Goal: Information Seeking & Learning: Learn about a topic

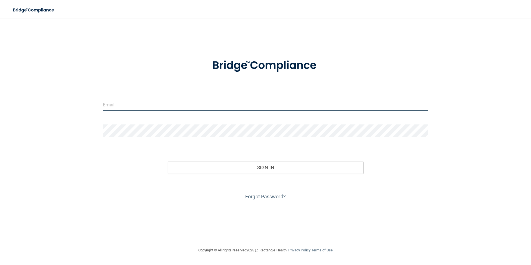
click at [185, 104] on input "email" at bounding box center [266, 104] width 326 height 13
type input "[EMAIL_ADDRESS][DOMAIN_NAME]"
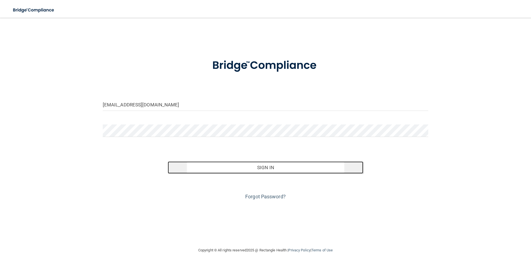
click at [286, 169] on button "Sign In" at bounding box center [266, 167] width 196 height 12
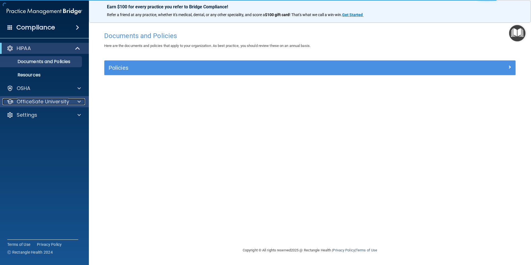
click at [52, 102] on p "OfficeSafe University" at bounding box center [43, 101] width 53 height 7
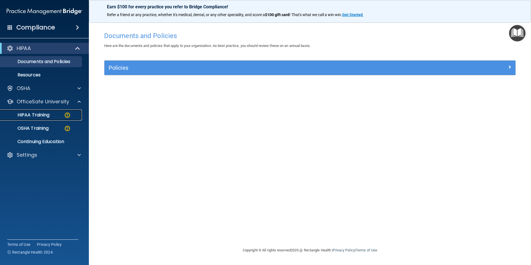
click at [69, 116] on img at bounding box center [67, 115] width 7 height 7
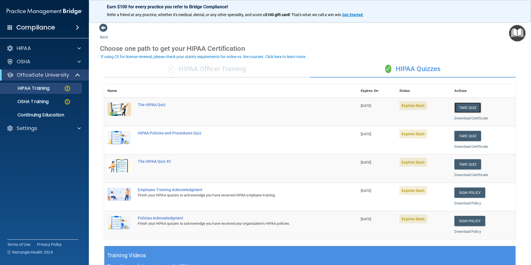
click at [469, 106] on button "Take Quiz" at bounding box center [468, 108] width 27 height 10
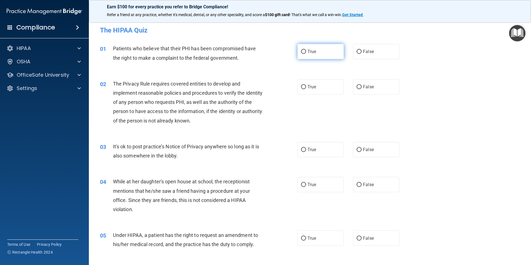
click at [308, 51] on span "True" at bounding box center [312, 51] width 9 height 5
click at [306, 51] on input "True" at bounding box center [303, 52] width 5 height 4
radio input "true"
click at [301, 87] on input "True" at bounding box center [303, 87] width 5 height 4
radio input "true"
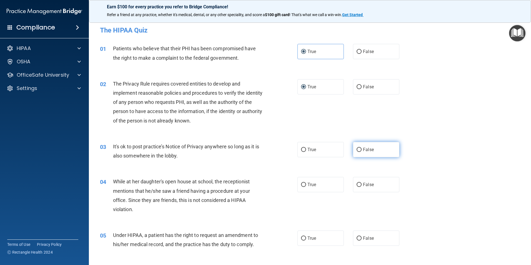
click at [357, 150] on input "False" at bounding box center [359, 150] width 5 height 4
radio input "true"
click at [359, 183] on input "False" at bounding box center [359, 185] width 5 height 4
radio input "true"
click at [357, 239] on input "False" at bounding box center [359, 238] width 5 height 4
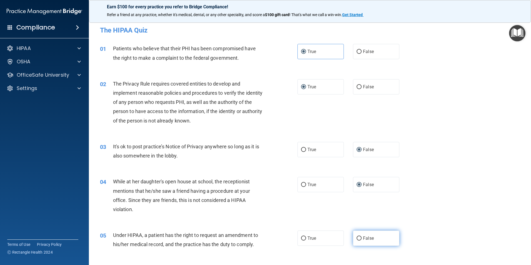
radio input "true"
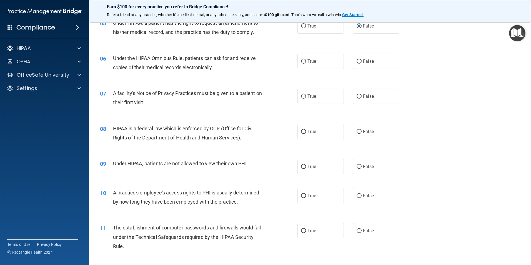
scroll to position [215, 0]
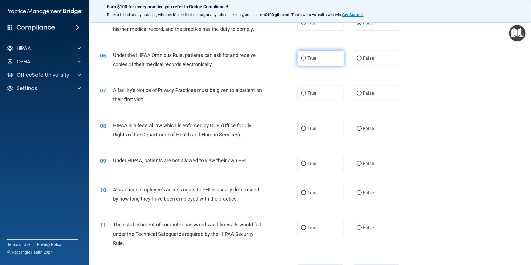
click at [302, 58] on input "True" at bounding box center [303, 58] width 5 height 4
radio input "true"
click at [302, 93] on input "True" at bounding box center [303, 93] width 5 height 4
radio input "true"
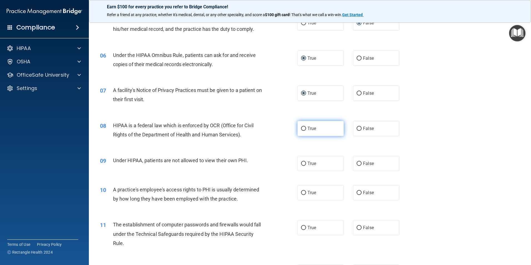
click at [301, 127] on input "True" at bounding box center [303, 129] width 5 height 4
radio input "true"
click at [357, 162] on input "False" at bounding box center [359, 164] width 5 height 4
radio input "true"
click at [357, 192] on input "False" at bounding box center [359, 193] width 5 height 4
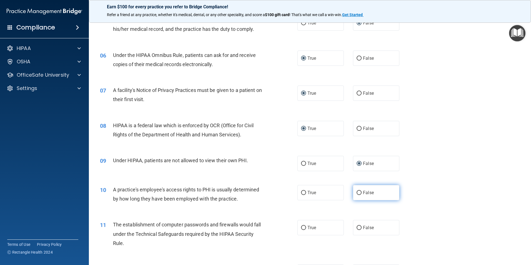
radio input "true"
click at [302, 228] on input "True" at bounding box center [303, 228] width 5 height 4
radio input "true"
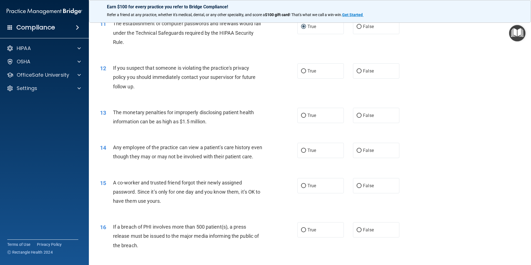
scroll to position [427, 0]
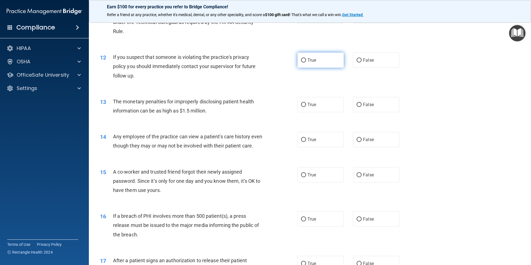
click at [301, 62] on input "True" at bounding box center [303, 60] width 5 height 4
radio input "true"
click at [304, 104] on input "True" at bounding box center [303, 105] width 5 height 4
radio input "true"
click at [357, 140] on input "False" at bounding box center [359, 140] width 5 height 4
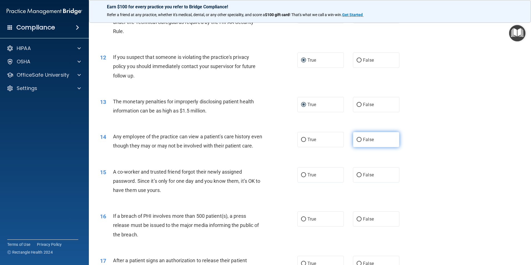
radio input "true"
click at [358, 181] on label "False" at bounding box center [376, 174] width 46 height 15
click at [358, 177] on input "False" at bounding box center [359, 175] width 5 height 4
radio input "true"
click at [301, 221] on input "True" at bounding box center [303, 219] width 5 height 4
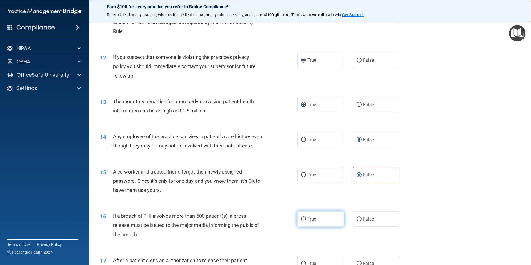
radio input "true"
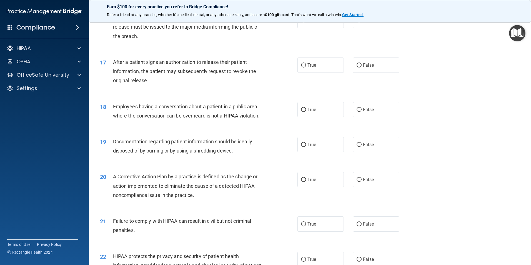
scroll to position [633, 0]
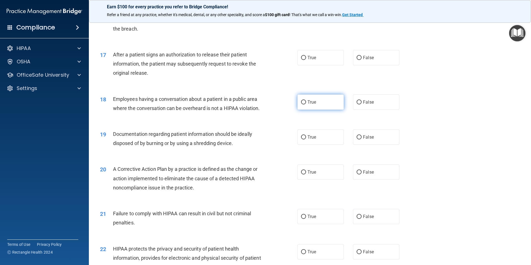
click at [302, 104] on input "True" at bounding box center [303, 102] width 5 height 4
radio input "true"
click at [301, 60] on input "True" at bounding box center [303, 58] width 5 height 4
radio input "true"
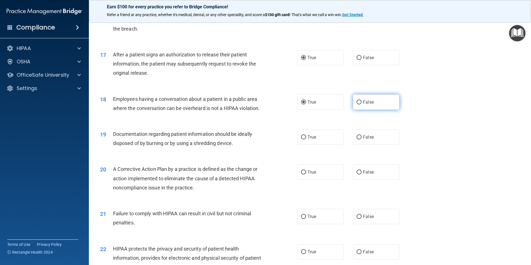
click at [357, 104] on input "False" at bounding box center [359, 102] width 5 height 4
radio input "true"
radio input "false"
click at [302, 139] on input "True" at bounding box center [303, 137] width 5 height 4
radio input "true"
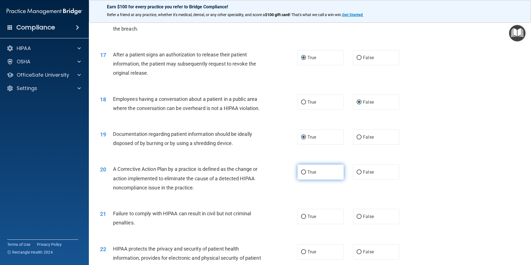
click at [302, 175] on input "True" at bounding box center [303, 172] width 5 height 4
radio input "true"
click at [357, 219] on input "False" at bounding box center [359, 217] width 5 height 4
radio input "true"
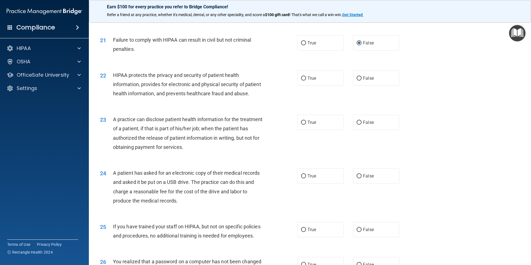
scroll to position [827, 0]
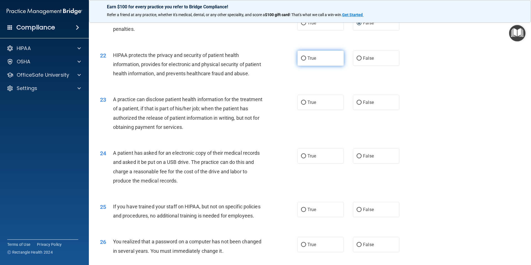
click at [302, 61] on input "True" at bounding box center [303, 58] width 5 height 4
radio input "true"
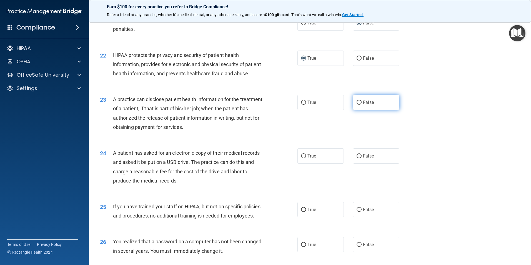
click at [357, 105] on input "False" at bounding box center [359, 103] width 5 height 4
radio input "true"
click at [303, 158] on input "True" at bounding box center [303, 156] width 5 height 4
radio input "true"
click at [357, 212] on input "False" at bounding box center [359, 210] width 5 height 4
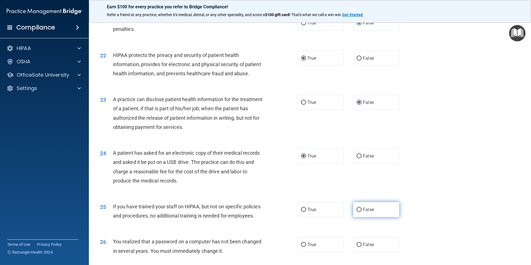
radio input "true"
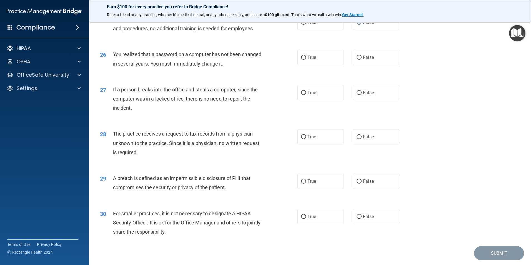
scroll to position [1039, 0]
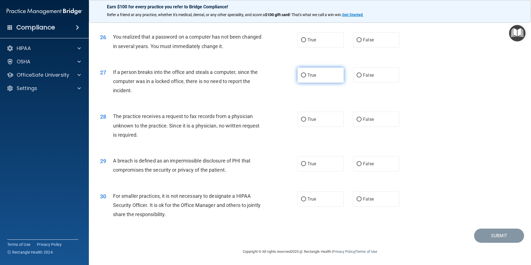
click at [302, 78] on input "True" at bounding box center [303, 75] width 5 height 4
radio input "true"
click at [302, 42] on input "True" at bounding box center [303, 40] width 5 height 4
radio input "true"
click at [357, 78] on input "False" at bounding box center [359, 75] width 5 height 4
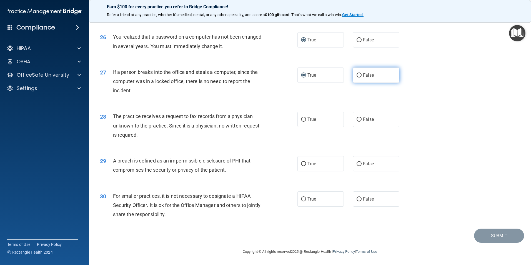
radio input "true"
radio input "false"
click at [357, 166] on input "False" at bounding box center [359, 164] width 5 height 4
radio input "true"
click at [358, 201] on input "False" at bounding box center [359, 199] width 5 height 4
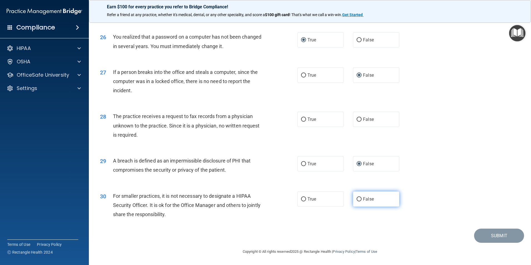
radio input "true"
click at [357, 121] on input "False" at bounding box center [359, 120] width 5 height 4
radio input "true"
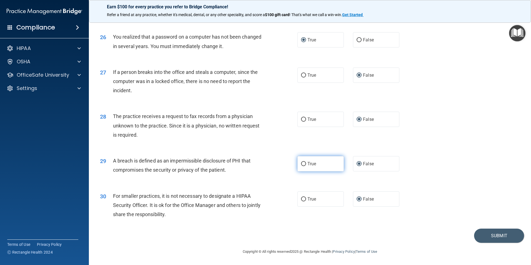
click at [303, 164] on input "True" at bounding box center [303, 164] width 5 height 4
radio input "true"
radio input "false"
click at [490, 232] on button "Submit" at bounding box center [499, 236] width 50 height 14
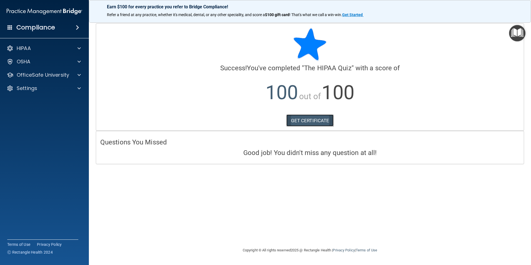
click at [318, 120] on link "GET CERTIFICATE" at bounding box center [310, 120] width 48 height 12
click at [60, 72] on p "OfficeSafe University" at bounding box center [43, 75] width 53 height 7
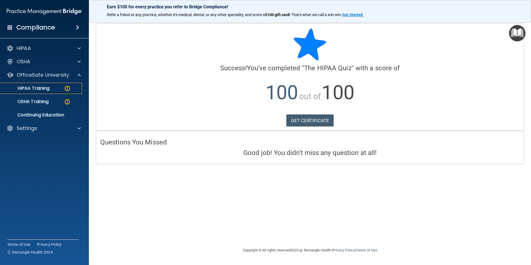
click at [64, 89] on img at bounding box center [67, 88] width 7 height 7
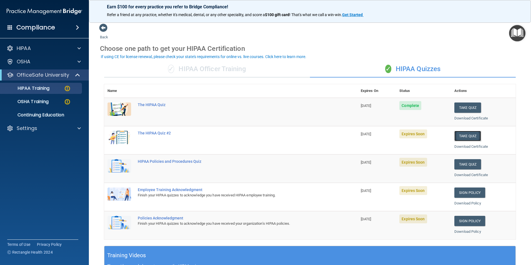
click at [462, 136] on button "Take Quiz" at bounding box center [468, 136] width 27 height 10
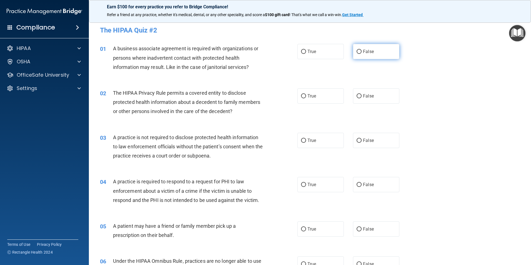
click at [357, 50] on input "False" at bounding box center [359, 52] width 5 height 4
radio input "true"
click at [304, 94] on input "True" at bounding box center [303, 96] width 5 height 4
radio input "true"
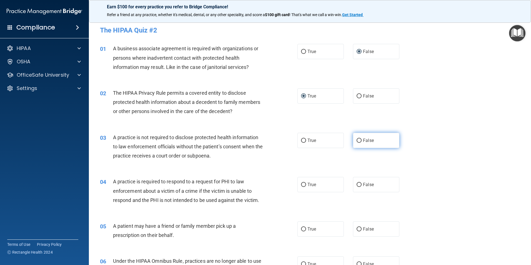
click at [358, 141] on input "False" at bounding box center [359, 141] width 5 height 4
radio input "true"
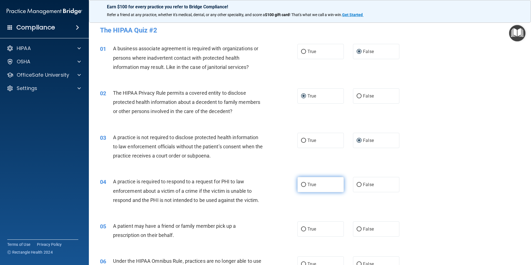
click at [303, 184] on input "True" at bounding box center [303, 185] width 5 height 4
radio input "true"
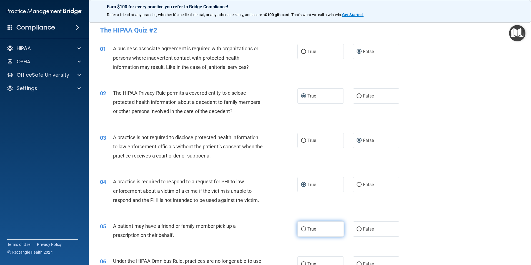
click at [302, 228] on input "True" at bounding box center [303, 229] width 5 height 4
radio input "true"
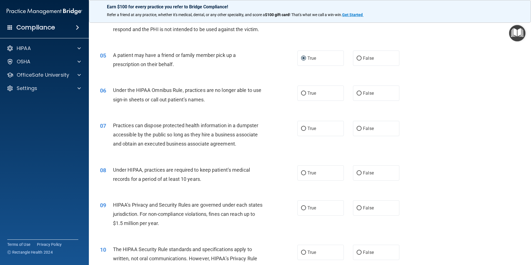
scroll to position [185, 0]
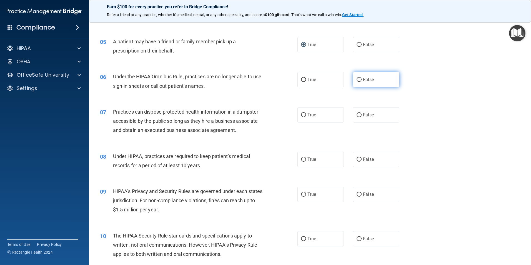
click at [358, 79] on input "False" at bounding box center [359, 80] width 5 height 4
radio input "true"
click at [357, 114] on input "False" at bounding box center [359, 115] width 5 height 4
radio input "true"
click at [358, 158] on input "False" at bounding box center [359, 160] width 5 height 4
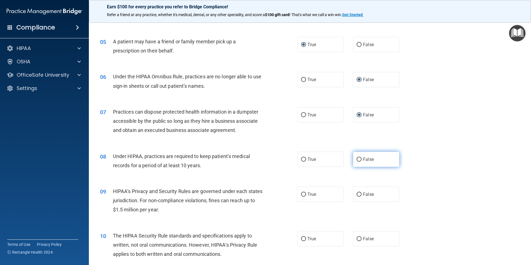
radio input "true"
click at [357, 195] on input "False" at bounding box center [359, 195] width 5 height 4
radio input "true"
click at [302, 237] on input "True" at bounding box center [303, 239] width 5 height 4
radio input "true"
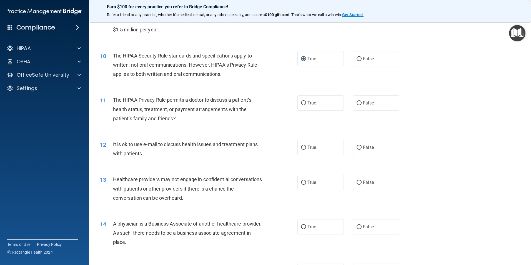
scroll to position [433, 0]
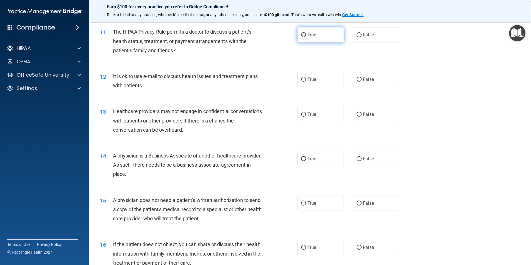
click at [302, 35] on input "True" at bounding box center [303, 35] width 5 height 4
radio input "true"
click at [303, 79] on input "True" at bounding box center [303, 80] width 5 height 4
radio input "true"
click at [301, 114] on input "True" at bounding box center [303, 115] width 5 height 4
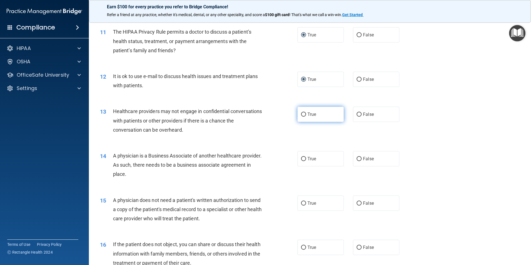
radio input "true"
click at [358, 157] on input "False" at bounding box center [359, 159] width 5 height 4
radio input "true"
click at [301, 205] on input "True" at bounding box center [303, 203] width 5 height 4
radio input "true"
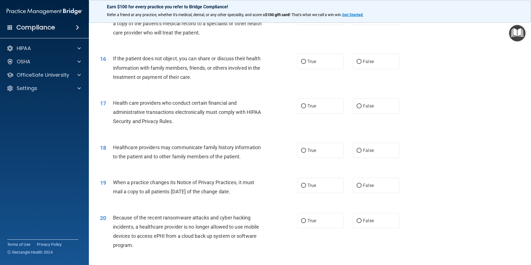
scroll to position [629, 0]
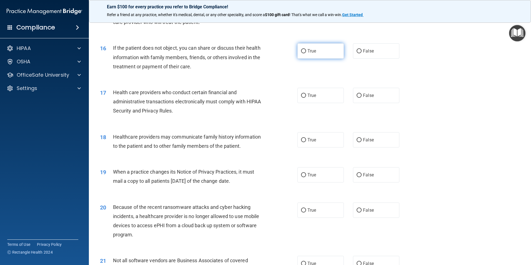
click at [301, 51] on input "True" at bounding box center [303, 51] width 5 height 4
radio input "true"
click at [301, 96] on input "True" at bounding box center [303, 96] width 5 height 4
radio input "true"
click at [358, 141] on input "False" at bounding box center [359, 140] width 5 height 4
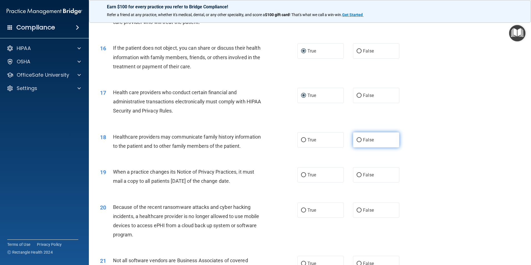
radio input "true"
click at [357, 175] on input "False" at bounding box center [359, 175] width 5 height 4
radio input "true"
click at [302, 210] on input "True" at bounding box center [303, 210] width 5 height 4
radio input "true"
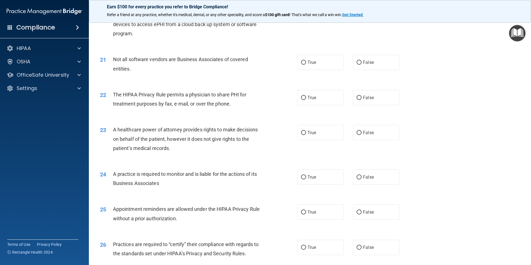
scroll to position [832, 0]
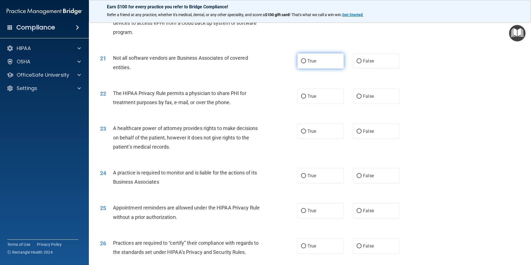
click at [303, 60] on input "True" at bounding box center [303, 61] width 5 height 4
radio input "true"
click at [302, 96] on input "True" at bounding box center [303, 96] width 5 height 4
radio input "true"
click at [357, 133] on input "False" at bounding box center [359, 131] width 5 height 4
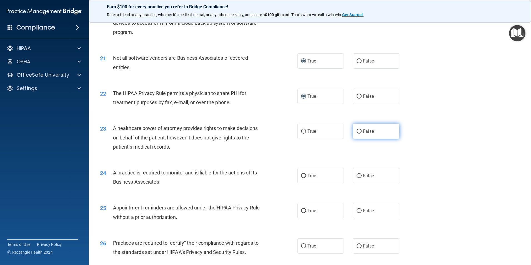
radio input "true"
click at [357, 175] on input "False" at bounding box center [359, 176] width 5 height 4
radio input "true"
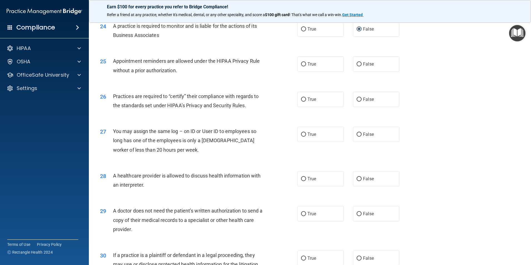
scroll to position [980, 0]
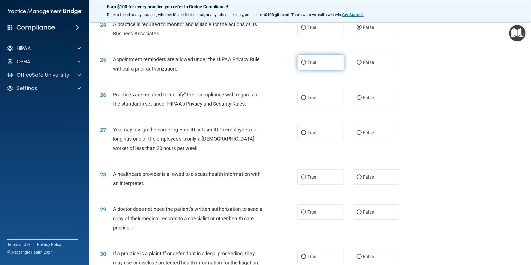
click at [302, 63] on input "True" at bounding box center [303, 63] width 5 height 4
radio input "true"
click at [357, 98] on input "False" at bounding box center [359, 98] width 5 height 4
radio input "true"
click at [358, 132] on input "False" at bounding box center [359, 133] width 5 height 4
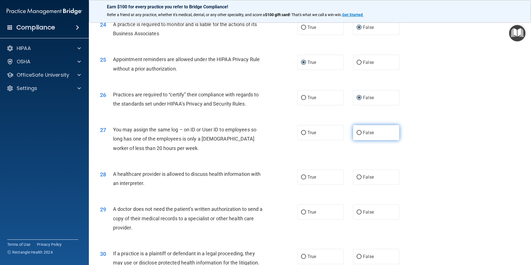
radio input "true"
click at [303, 177] on input "True" at bounding box center [303, 177] width 5 height 4
radio input "true"
click at [303, 213] on input "True" at bounding box center [303, 212] width 5 height 4
radio input "true"
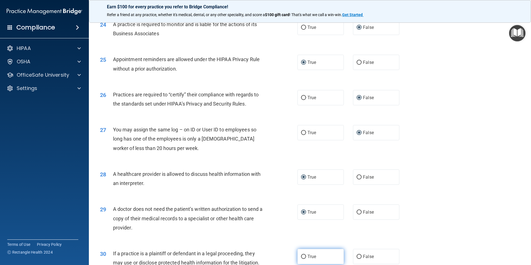
click at [301, 257] on input "True" at bounding box center [303, 257] width 5 height 4
radio input "true"
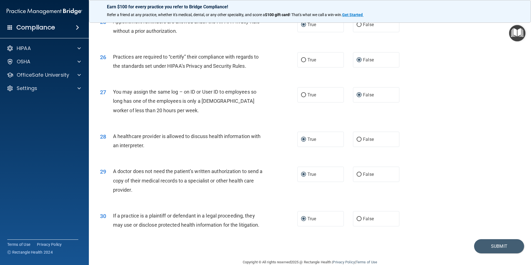
scroll to position [1021, 0]
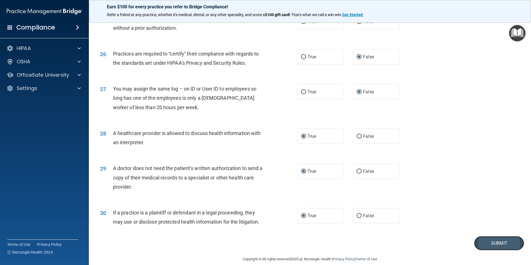
click at [493, 245] on button "Submit" at bounding box center [499, 243] width 50 height 14
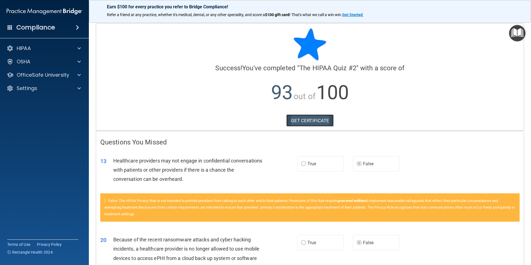
click at [313, 118] on link "GET CERTIFICATE" at bounding box center [310, 120] width 48 height 12
click at [68, 74] on p "OfficeSafe University" at bounding box center [43, 75] width 53 height 7
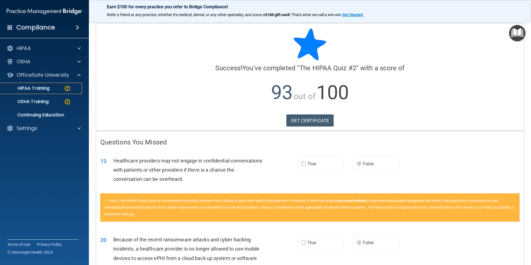
click at [66, 89] on img at bounding box center [67, 88] width 7 height 7
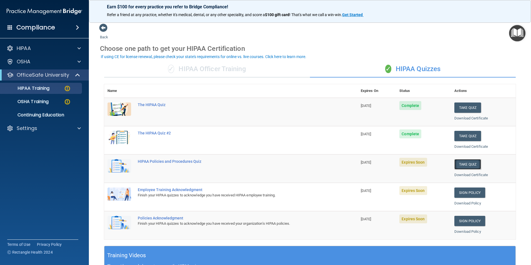
click at [460, 166] on button "Take Quiz" at bounding box center [468, 164] width 27 height 10
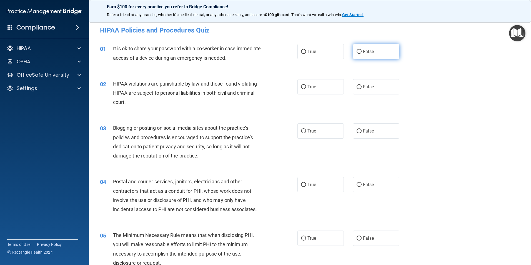
click at [357, 52] on input "False" at bounding box center [359, 52] width 5 height 4
radio input "true"
drag, startPoint x: 300, startPoint y: 86, endPoint x: 300, endPoint y: 88, distance: 2.8
click at [301, 88] on input "True" at bounding box center [303, 87] width 5 height 4
radio input "true"
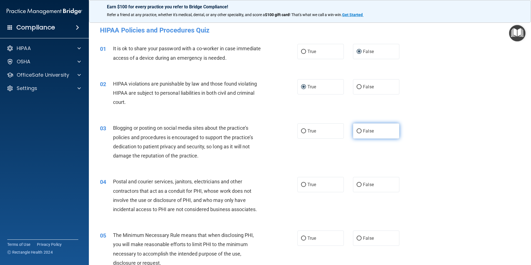
click at [357, 131] on input "False" at bounding box center [359, 131] width 5 height 4
radio input "true"
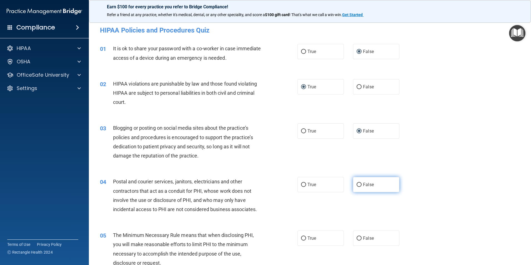
click at [357, 185] on input "False" at bounding box center [359, 185] width 5 height 4
radio input "true"
click at [301, 238] on input "True" at bounding box center [303, 238] width 5 height 4
radio input "true"
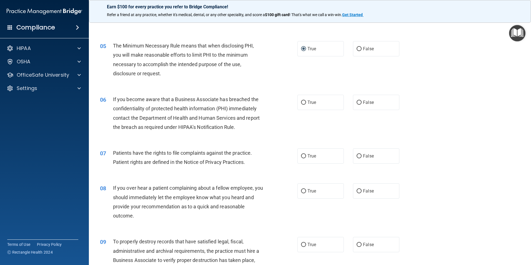
scroll to position [204, 0]
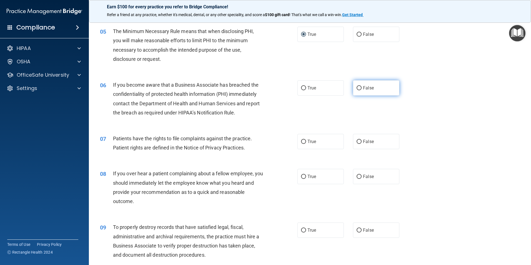
click at [357, 89] on input "False" at bounding box center [359, 88] width 5 height 4
radio input "true"
click at [301, 142] on input "True" at bounding box center [303, 142] width 5 height 4
radio input "true"
click at [357, 176] on input "False" at bounding box center [359, 177] width 5 height 4
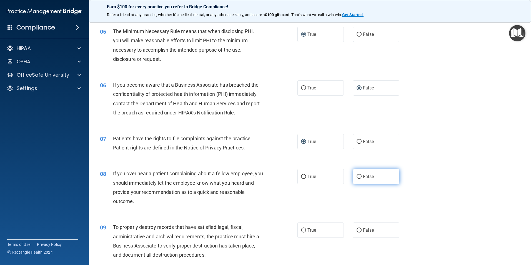
radio input "true"
click at [358, 230] on input "False" at bounding box center [359, 230] width 5 height 4
radio input "true"
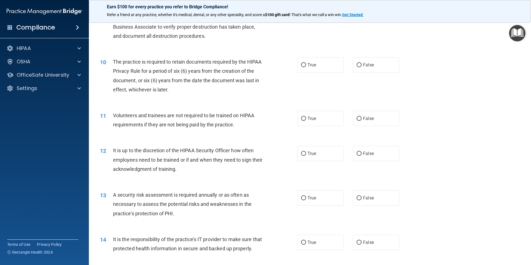
scroll to position [403, 0]
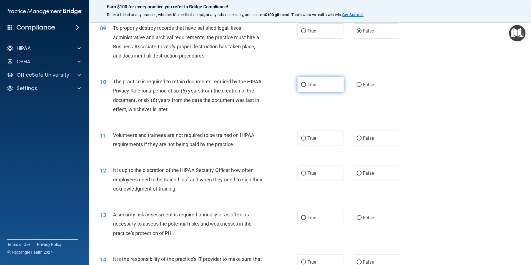
click at [304, 84] on input "True" at bounding box center [303, 85] width 5 height 4
radio input "true"
click at [354, 136] on label "False" at bounding box center [376, 138] width 46 height 15
click at [357, 136] on input "False" at bounding box center [359, 138] width 5 height 4
radio input "true"
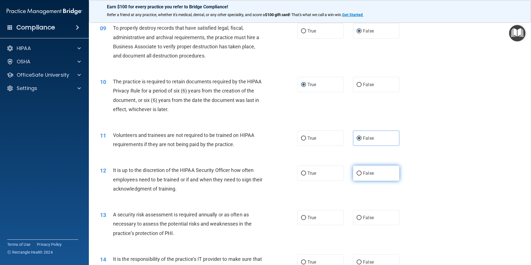
click at [357, 175] on input "False" at bounding box center [359, 173] width 5 height 4
radio input "true"
click at [301, 218] on input "True" at bounding box center [303, 218] width 5 height 4
radio input "true"
click at [357, 262] on input "False" at bounding box center [359, 262] width 5 height 4
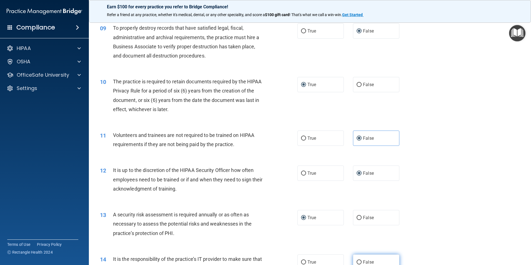
radio input "true"
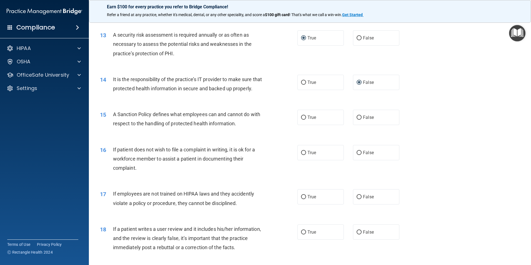
scroll to position [589, 0]
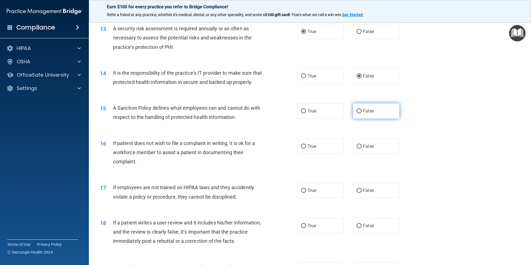
click at [357, 113] on input "False" at bounding box center [359, 111] width 5 height 4
radio input "true"
click at [302, 149] on input "True" at bounding box center [303, 146] width 5 height 4
radio input "true"
click at [358, 193] on input "False" at bounding box center [359, 191] width 5 height 4
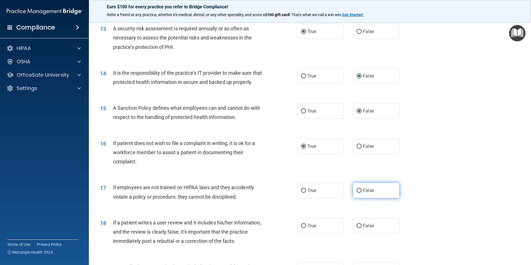
radio input "true"
click at [357, 228] on input "False" at bounding box center [359, 226] width 5 height 4
radio input "true"
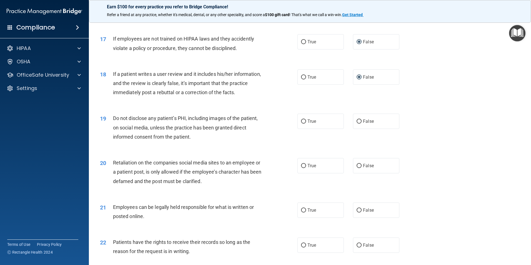
scroll to position [743, 0]
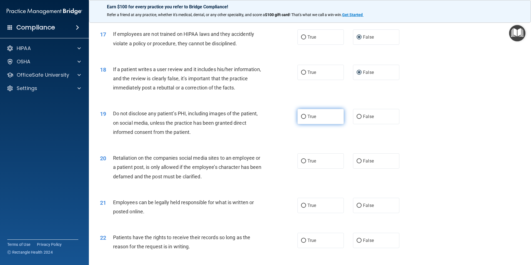
click at [302, 119] on input "True" at bounding box center [303, 117] width 5 height 4
radio input "true"
click at [357, 163] on input "False" at bounding box center [359, 161] width 5 height 4
radio input "true"
click at [302, 208] on input "True" at bounding box center [303, 206] width 5 height 4
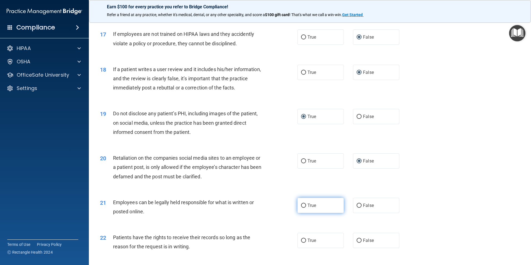
radio input "true"
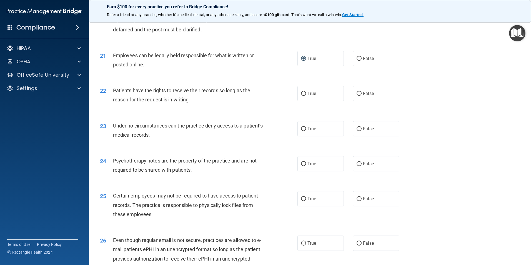
scroll to position [888, 0]
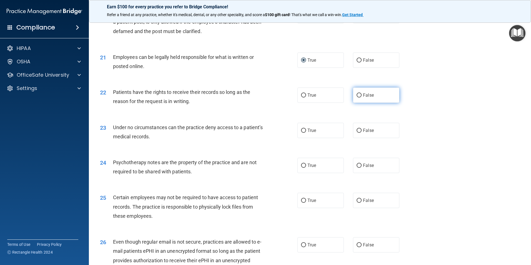
click at [360, 103] on label "False" at bounding box center [376, 95] width 46 height 15
click at [360, 98] on input "False" at bounding box center [359, 95] width 5 height 4
radio input "true"
click at [357, 133] on input "False" at bounding box center [359, 131] width 5 height 4
radio input "true"
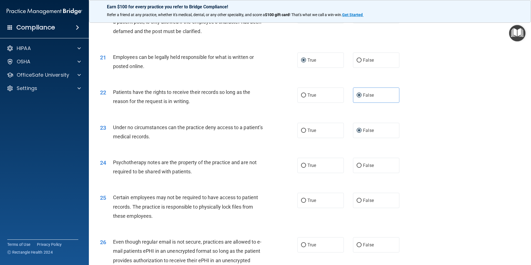
drag, startPoint x: 302, startPoint y: 175, endPoint x: 305, endPoint y: 185, distance: 11.0
click at [302, 173] on label "True" at bounding box center [321, 165] width 46 height 15
click at [302, 168] on input "True" at bounding box center [303, 166] width 5 height 4
radio input "true"
drag, startPoint x: 300, startPoint y: 210, endPoint x: 303, endPoint y: 215, distance: 6.1
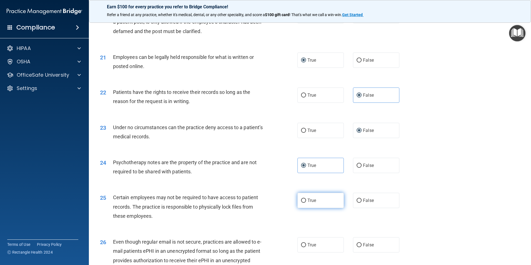
click at [301, 203] on input "True" at bounding box center [303, 201] width 5 height 4
radio input "true"
click at [301, 247] on input "True" at bounding box center [303, 245] width 5 height 4
radio input "true"
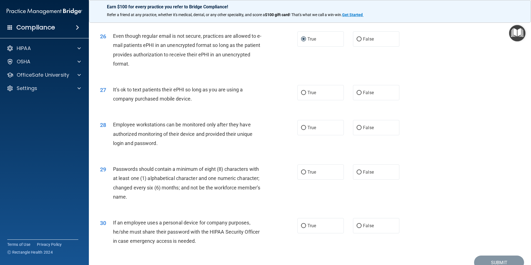
scroll to position [1091, 0]
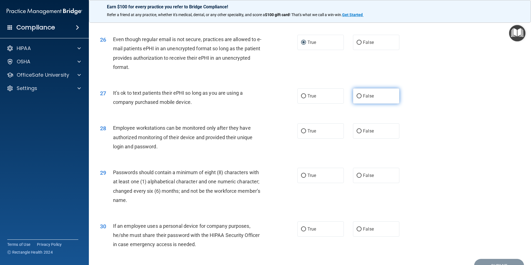
click at [358, 104] on label "False" at bounding box center [376, 95] width 46 height 15
drag, startPoint x: 358, startPoint y: 105, endPoint x: 353, endPoint y: 141, distance: 35.7
click at [353, 139] on label "False" at bounding box center [376, 130] width 46 height 15
click at [357, 133] on input "False" at bounding box center [359, 131] width 5 height 4
radio input "true"
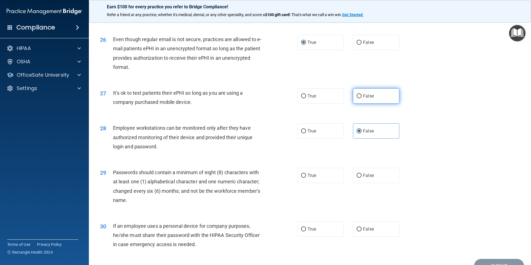
click at [357, 98] on input "False" at bounding box center [359, 96] width 5 height 4
radio input "true"
click at [302, 178] on input "True" at bounding box center [303, 176] width 5 height 4
radio input "true"
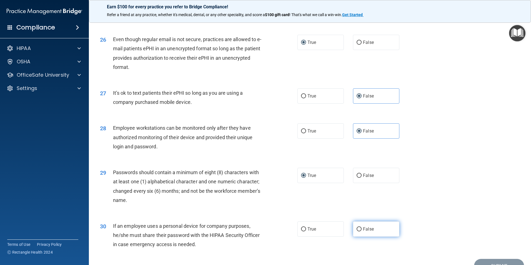
click at [357, 231] on input "False" at bounding box center [359, 229] width 5 height 4
radio input "true"
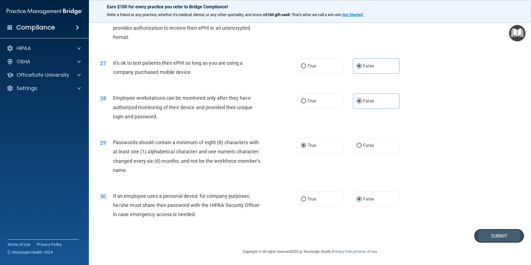
click at [488, 234] on button "Submit" at bounding box center [499, 236] width 50 height 14
click at [493, 234] on button "Submit" at bounding box center [499, 236] width 50 height 14
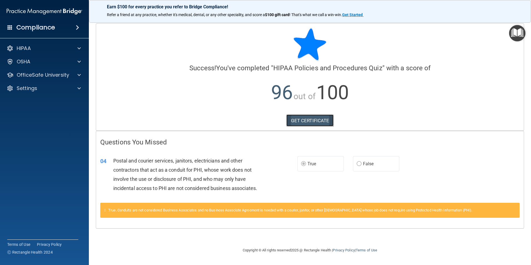
click at [311, 120] on link "GET CERTIFICATE" at bounding box center [310, 120] width 48 height 12
click at [73, 74] on div at bounding box center [78, 75] width 14 height 7
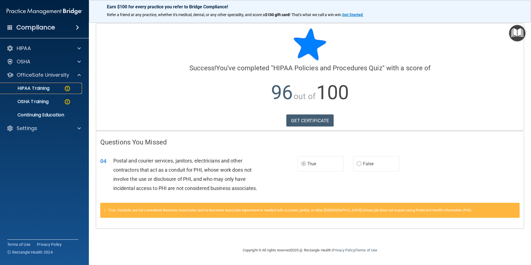
click at [66, 89] on img at bounding box center [67, 88] width 7 height 7
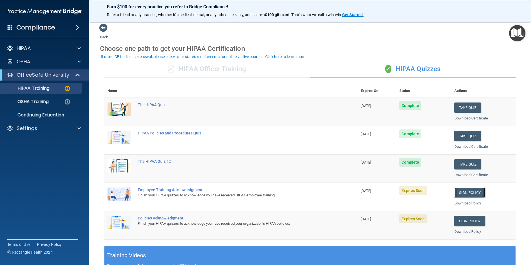
click at [463, 191] on link "Sign Policy" at bounding box center [470, 193] width 31 height 10
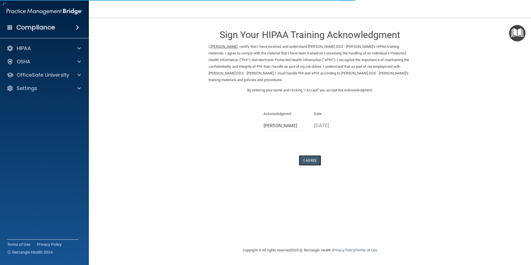
click at [311, 160] on button "I Agree" at bounding box center [310, 160] width 22 height 10
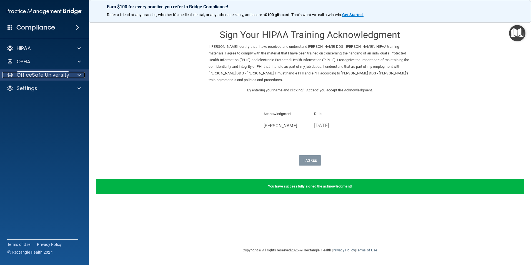
click at [73, 76] on div at bounding box center [78, 75] width 14 height 7
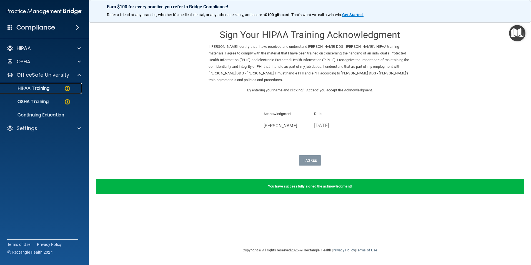
click at [66, 91] on img at bounding box center [67, 88] width 7 height 7
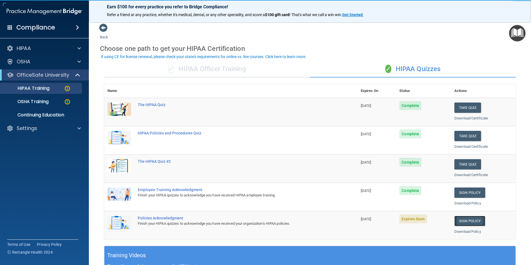
click at [466, 219] on link "Sign Policy" at bounding box center [470, 221] width 31 height 10
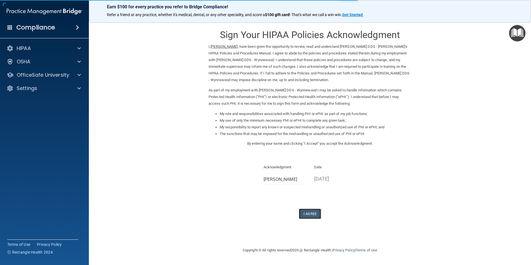
click at [303, 216] on button "I Agree" at bounding box center [310, 214] width 22 height 10
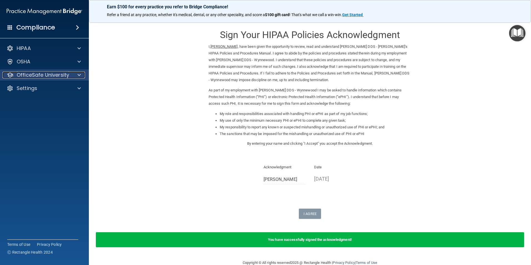
click at [72, 74] on div at bounding box center [78, 75] width 14 height 7
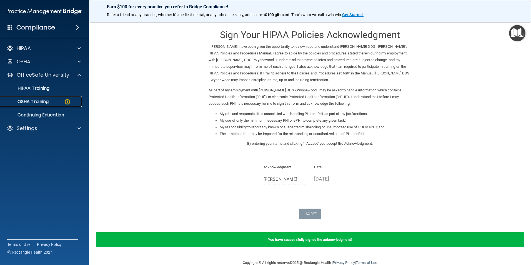
click at [66, 102] on img at bounding box center [67, 101] width 7 height 7
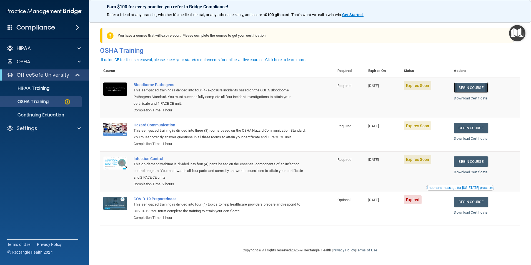
click at [473, 86] on link "Begin Course" at bounding box center [471, 88] width 34 height 10
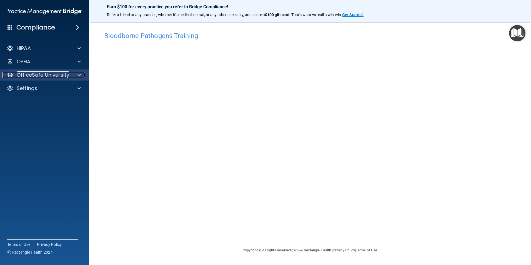
click at [29, 77] on p "OfficeSafe University" at bounding box center [43, 75] width 53 height 7
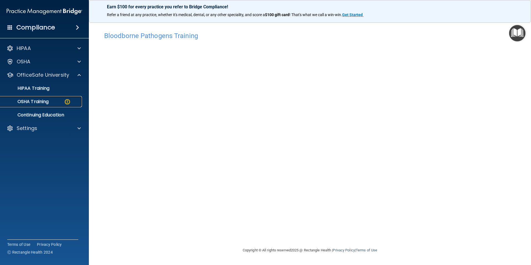
click at [38, 99] on p "OSHA Training" at bounding box center [26, 102] width 45 height 6
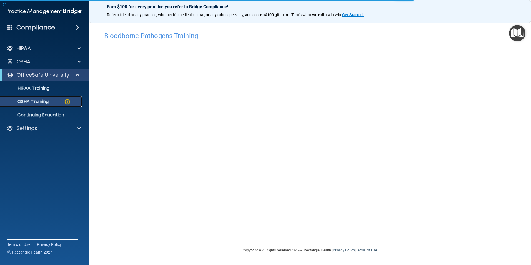
click at [49, 103] on p "OSHA Training" at bounding box center [26, 102] width 45 height 6
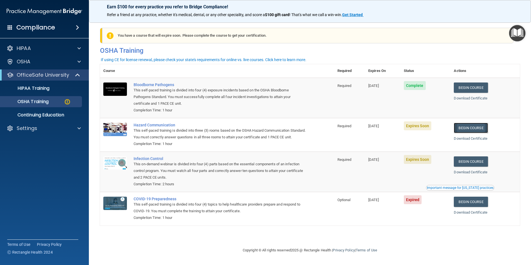
click at [469, 126] on link "Begin Course" at bounding box center [471, 128] width 34 height 10
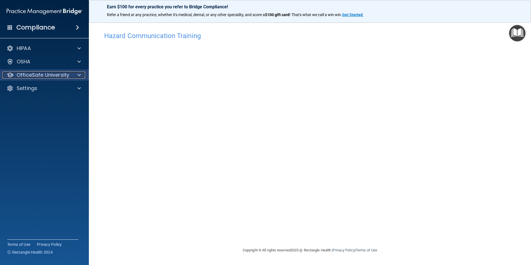
click at [62, 76] on p "OfficeSafe University" at bounding box center [43, 75] width 53 height 7
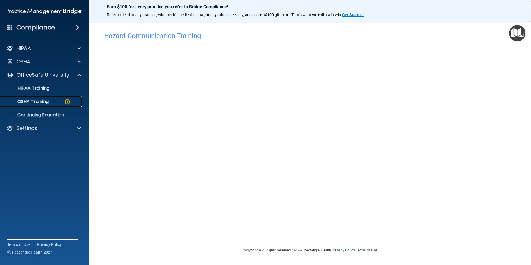
click at [57, 101] on div "OSHA Training" at bounding box center [42, 102] width 76 height 6
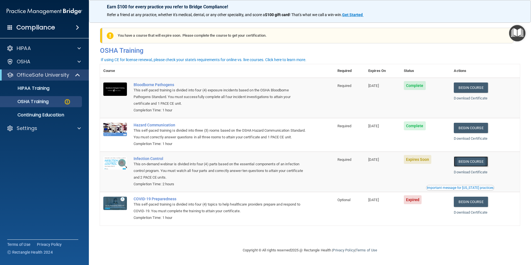
click at [474, 167] on link "Begin Course" at bounding box center [471, 161] width 34 height 10
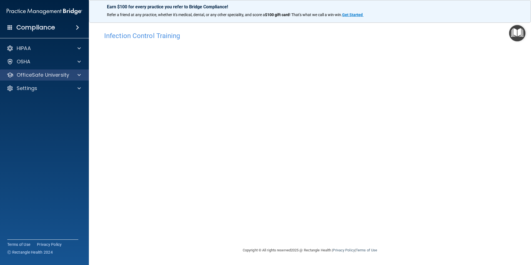
click at [66, 71] on div "OfficeSafe University" at bounding box center [44, 74] width 89 height 11
click at [68, 77] on p "OfficeSafe University" at bounding box center [43, 75] width 53 height 7
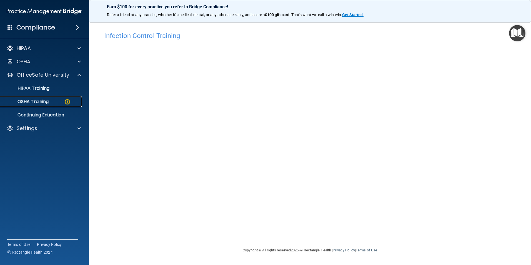
click at [66, 104] on img at bounding box center [67, 101] width 7 height 7
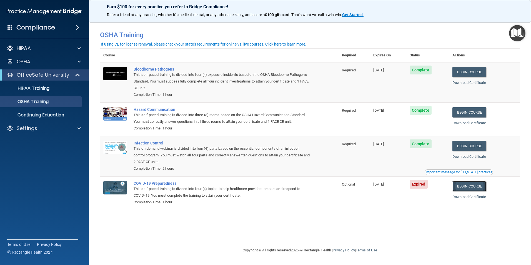
click at [475, 188] on link "Begin Course" at bounding box center [470, 186] width 34 height 10
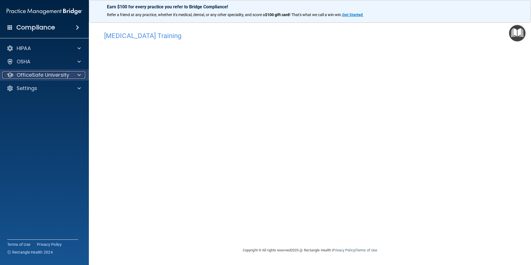
click at [39, 73] on p "OfficeSafe University" at bounding box center [43, 75] width 53 height 7
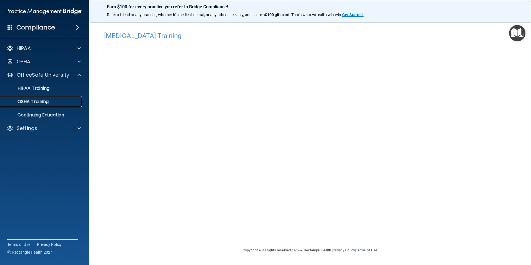
click at [43, 103] on p "OSHA Training" at bounding box center [26, 102] width 45 height 6
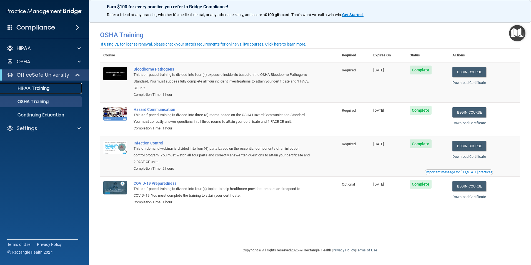
click at [45, 89] on p "HIPAA Training" at bounding box center [27, 89] width 46 height 6
